Goal: Communication & Community: Share content

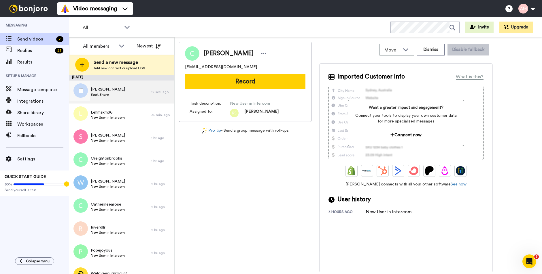
click at [101, 92] on span "Book Share" at bounding box center [108, 94] width 34 height 5
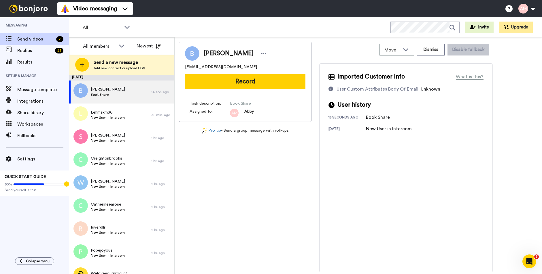
click at [232, 84] on button "Record" at bounding box center [245, 81] width 120 height 15
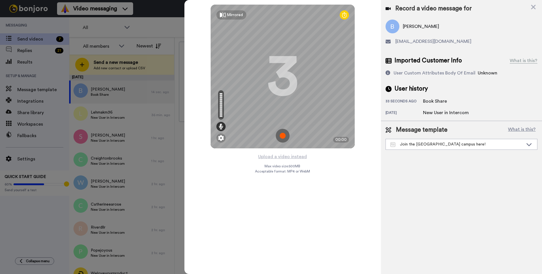
click at [282, 136] on img at bounding box center [283, 136] width 14 height 14
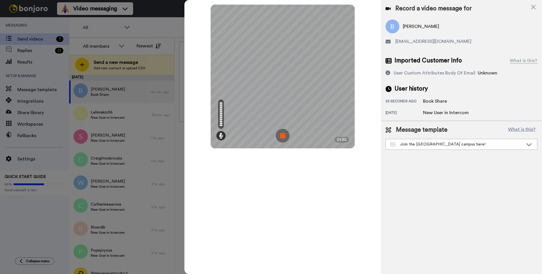
click at [281, 131] on img at bounding box center [283, 136] width 14 height 14
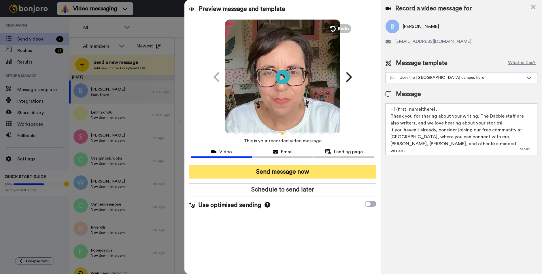
click at [269, 170] on button "Send message now" at bounding box center [283, 172] width 188 height 13
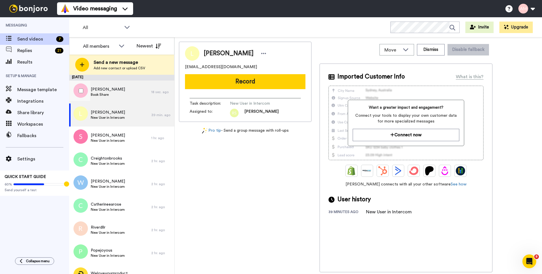
click at [106, 94] on span "Book Share" at bounding box center [108, 94] width 34 height 5
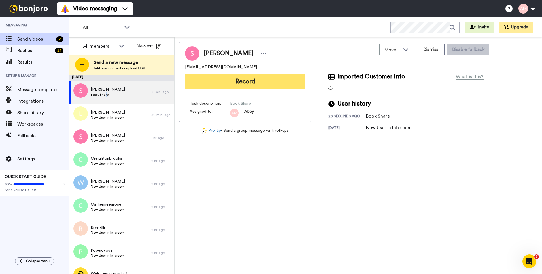
click at [243, 84] on button "Record" at bounding box center [245, 81] width 120 height 15
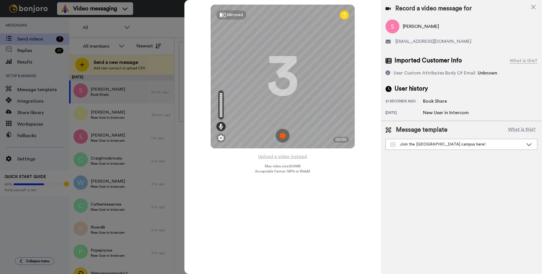
click at [281, 134] on img at bounding box center [283, 136] width 14 height 14
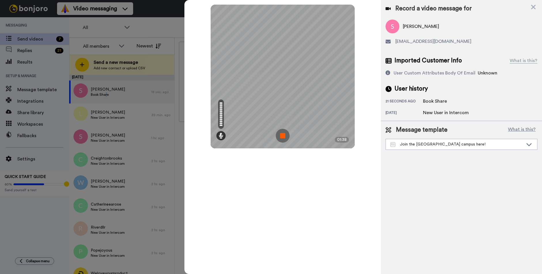
click at [282, 137] on img at bounding box center [283, 136] width 14 height 14
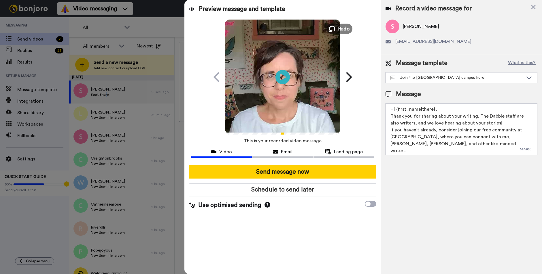
click at [329, 27] on icon at bounding box center [332, 29] width 6 height 6
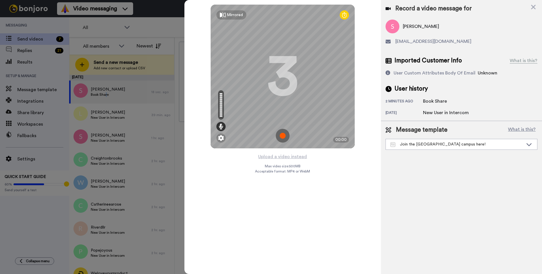
click at [280, 137] on img at bounding box center [283, 136] width 14 height 14
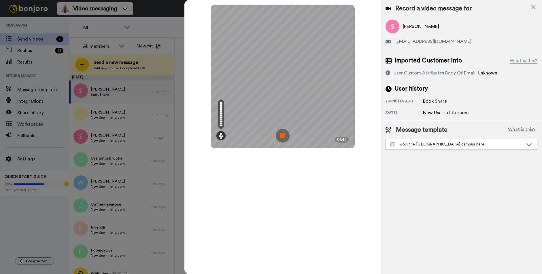
click at [280, 137] on img at bounding box center [283, 136] width 14 height 14
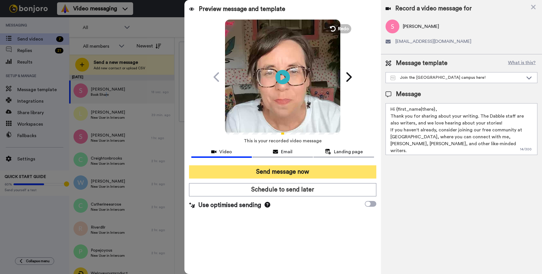
click at [266, 171] on button "Send message now" at bounding box center [283, 172] width 188 height 13
